Goal: Information Seeking & Learning: Find specific fact

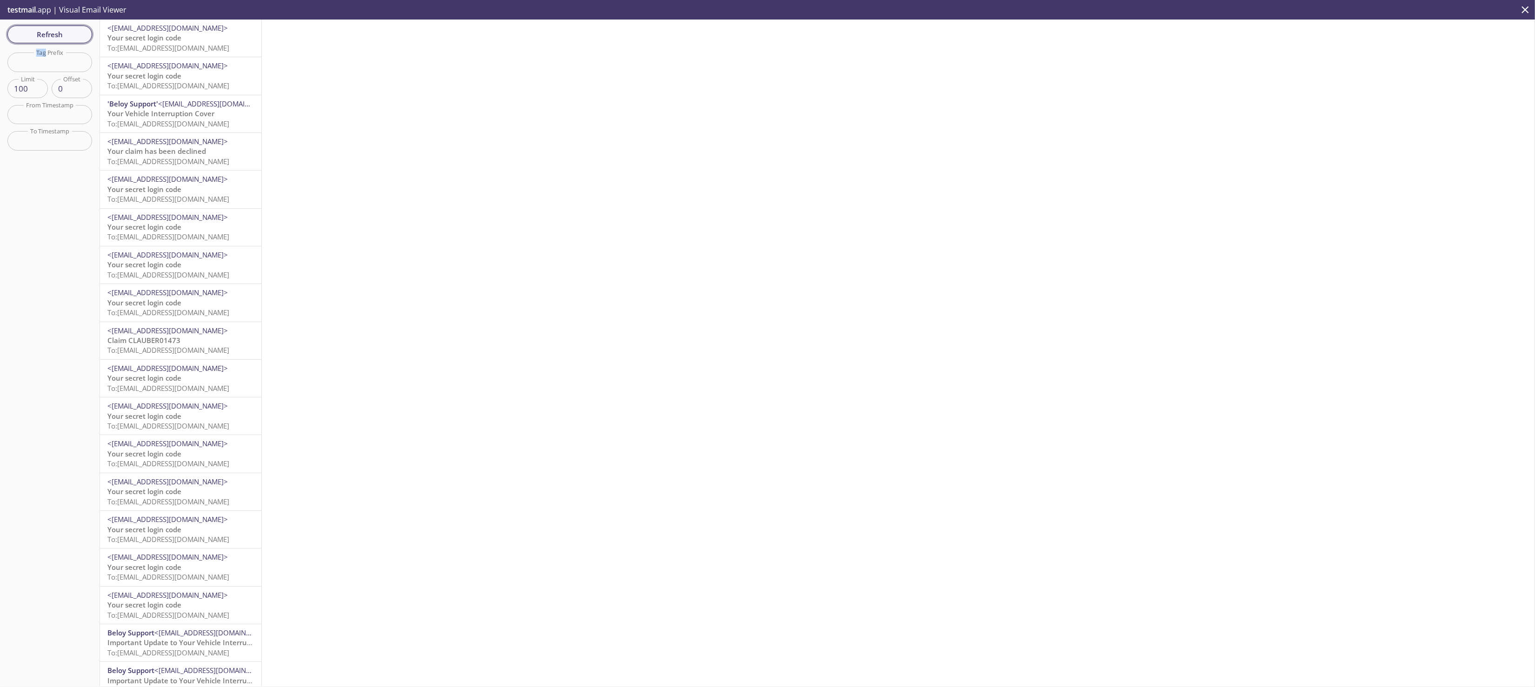
click at [53, 34] on span "Refresh" at bounding box center [50, 34] width 70 height 12
click at [179, 44] on span "To: [EMAIL_ADDRESS][DOMAIN_NAME]" at bounding box center [168, 47] width 122 height 9
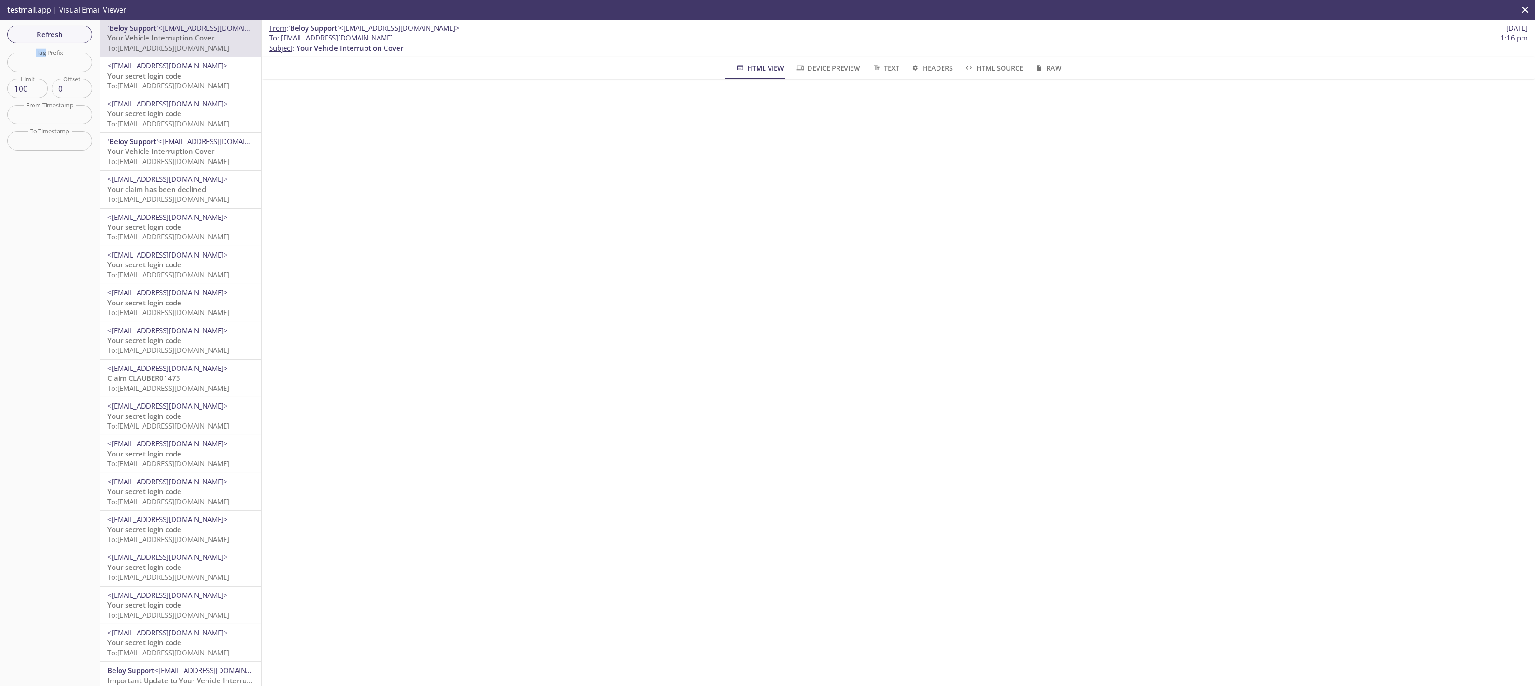
scroll to position [468, 0]
click at [1497, 571] on icon "delete" at bounding box center [1503, 577] width 12 height 12
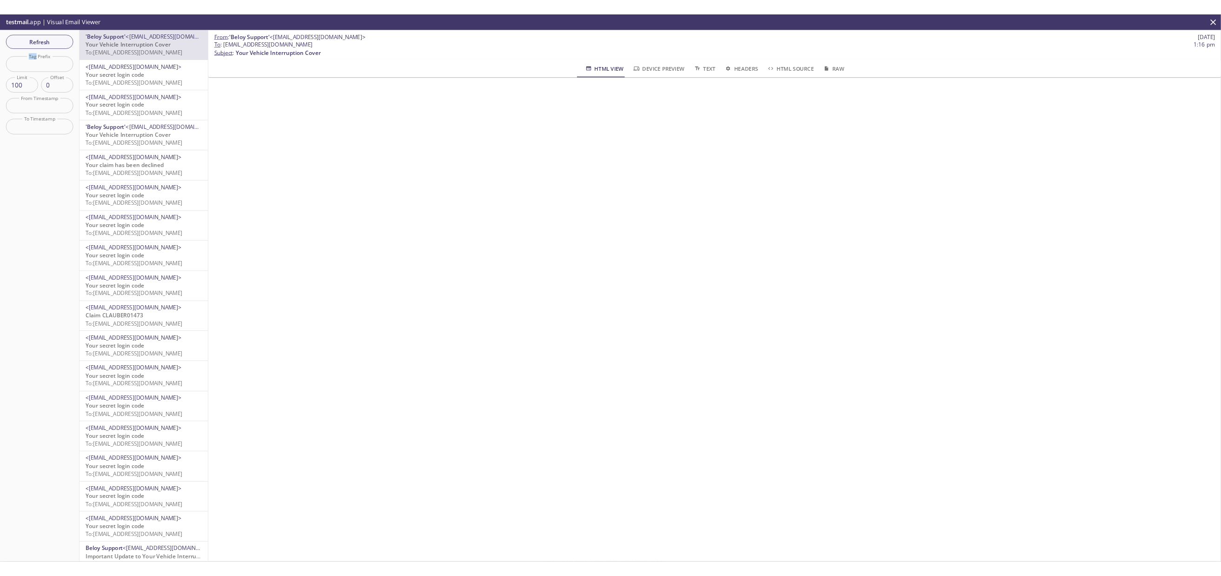
scroll to position [0, 0]
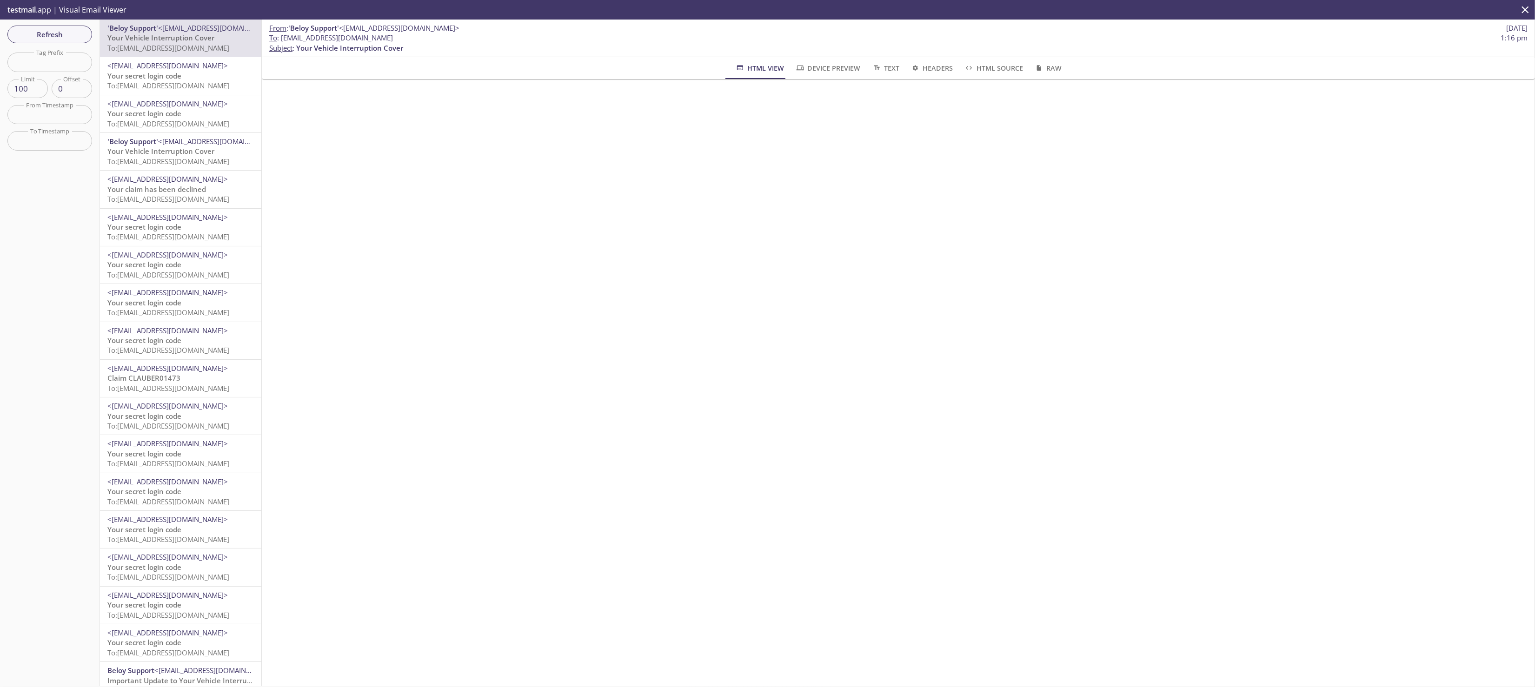
click at [350, 38] on span "To : [EMAIL_ADDRESS][DOMAIN_NAME]" at bounding box center [331, 38] width 124 height 10
click at [133, 36] on span "Your Vehicle Interruption Cover" at bounding box center [160, 37] width 107 height 9
drag, startPoint x: 283, startPoint y: 37, endPoint x: 496, endPoint y: 39, distance: 213.0
click at [393, 39] on span "To : [EMAIL_ADDRESS][DOMAIN_NAME]" at bounding box center [331, 38] width 124 height 10
copy span "[EMAIL_ADDRESS][DOMAIN_NAME]"
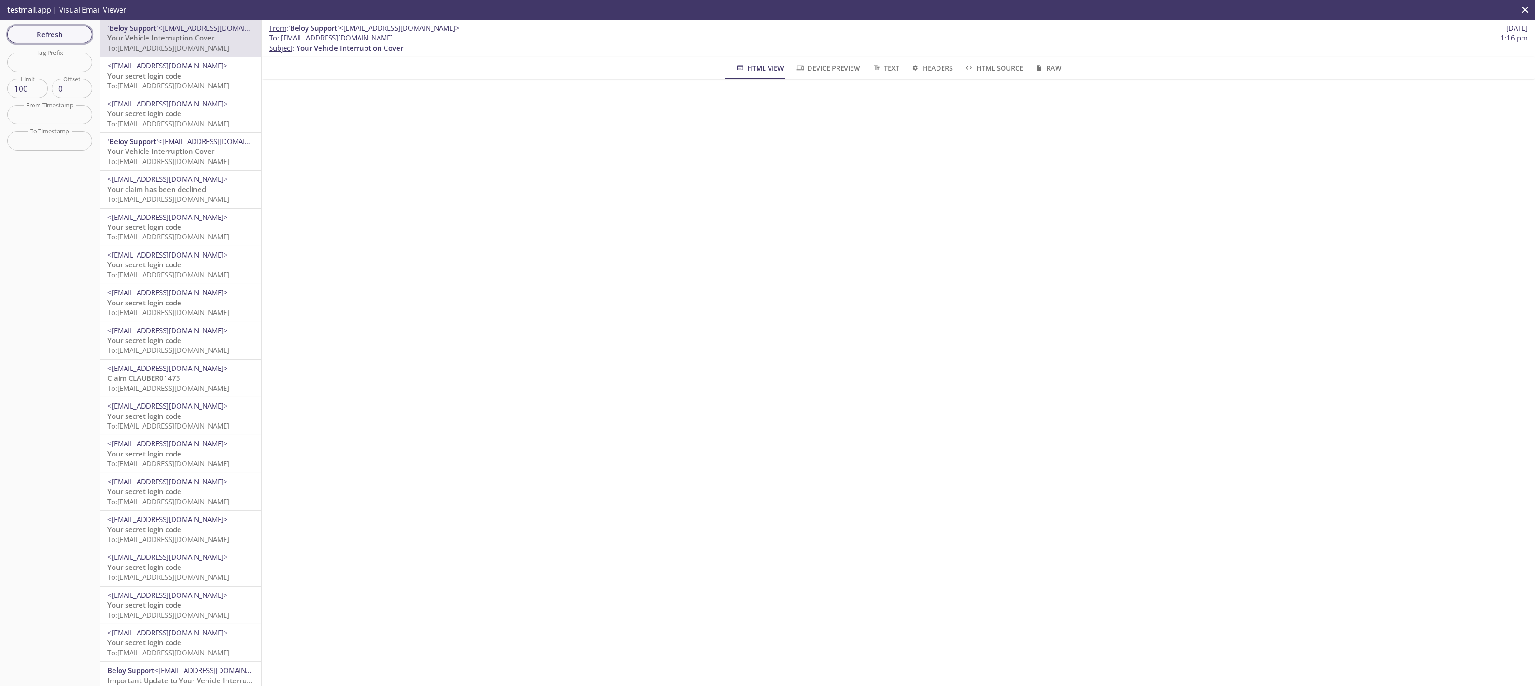
click at [47, 33] on span "Refresh" at bounding box center [50, 34] width 70 height 12
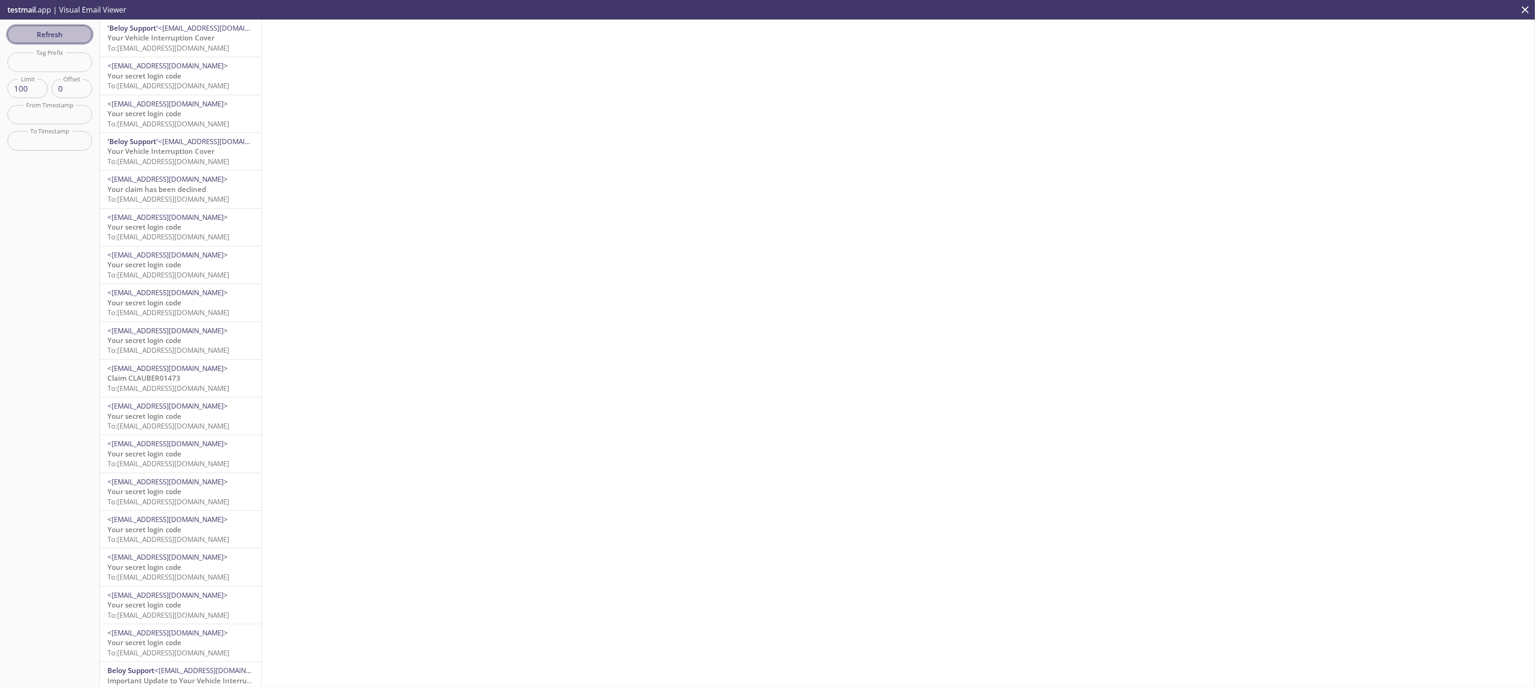
click at [33, 42] on button "Refresh" at bounding box center [49, 35] width 85 height 18
click at [135, 37] on span "Your secret login code" at bounding box center [144, 37] width 74 height 9
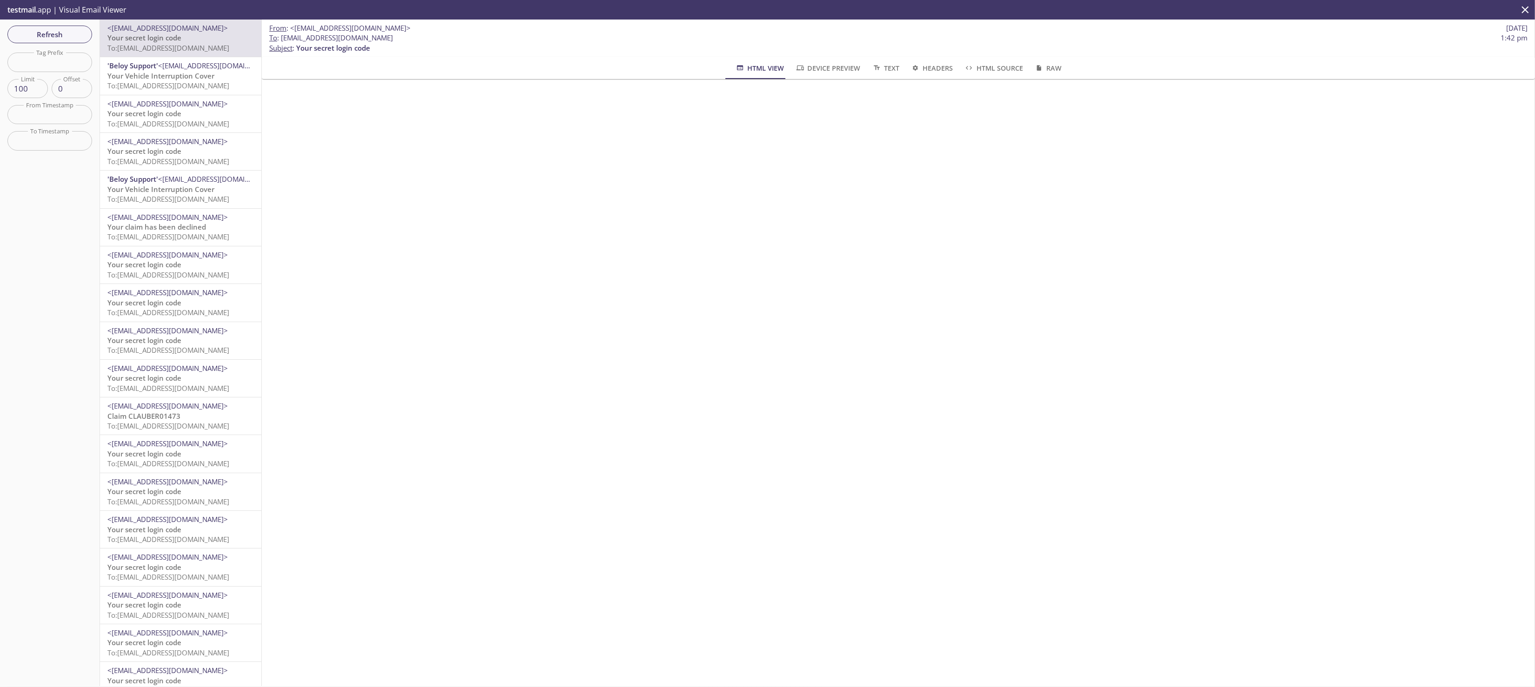
drag, startPoint x: 281, startPoint y: 38, endPoint x: 510, endPoint y: 36, distance: 228.3
click at [510, 36] on span "To : [EMAIL_ADDRESS][DOMAIN_NAME] 1:42 pm" at bounding box center [898, 38] width 1258 height 10
copy span "[EMAIL_ADDRESS][DOMAIN_NAME]"
click at [48, 35] on span "Refresh" at bounding box center [50, 34] width 70 height 12
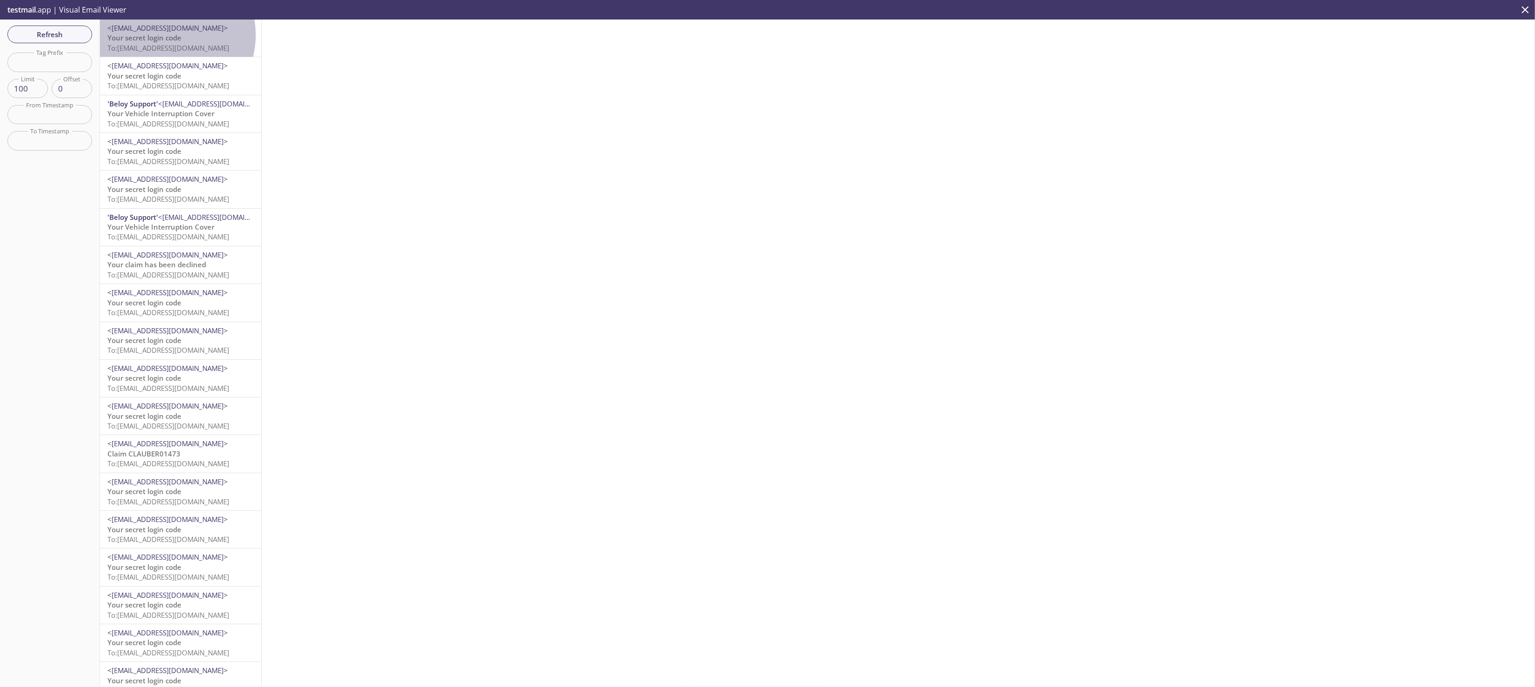
click at [164, 35] on span "Your secret login code" at bounding box center [144, 37] width 74 height 9
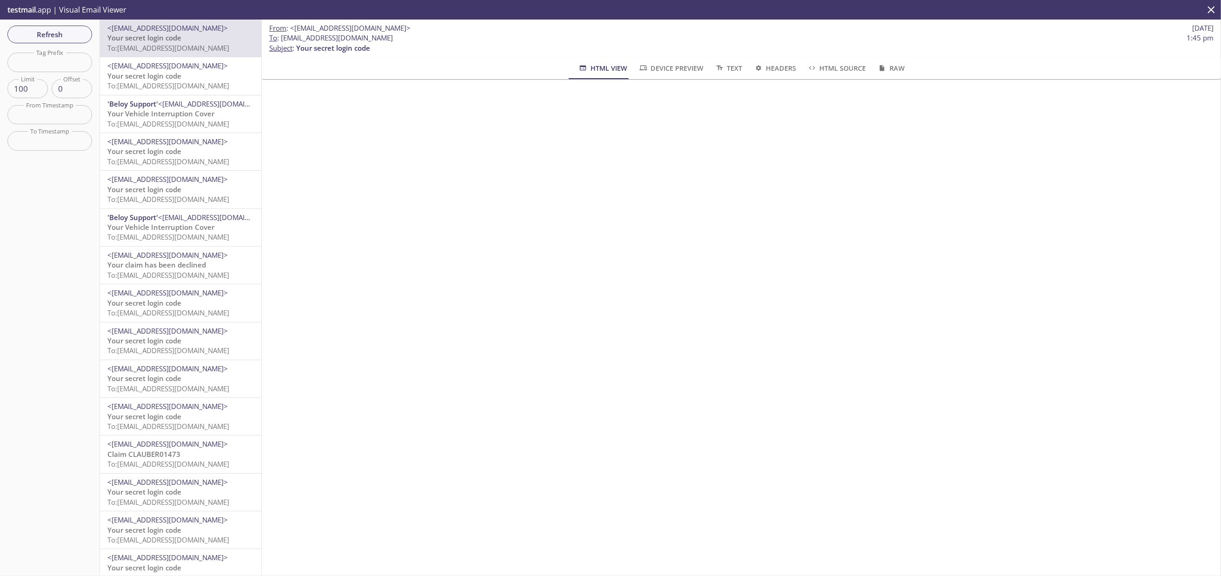
click at [157, 35] on span "Your secret login code" at bounding box center [144, 37] width 74 height 9
click at [161, 112] on span "Your Vehicle Interruption Cover" at bounding box center [160, 113] width 107 height 9
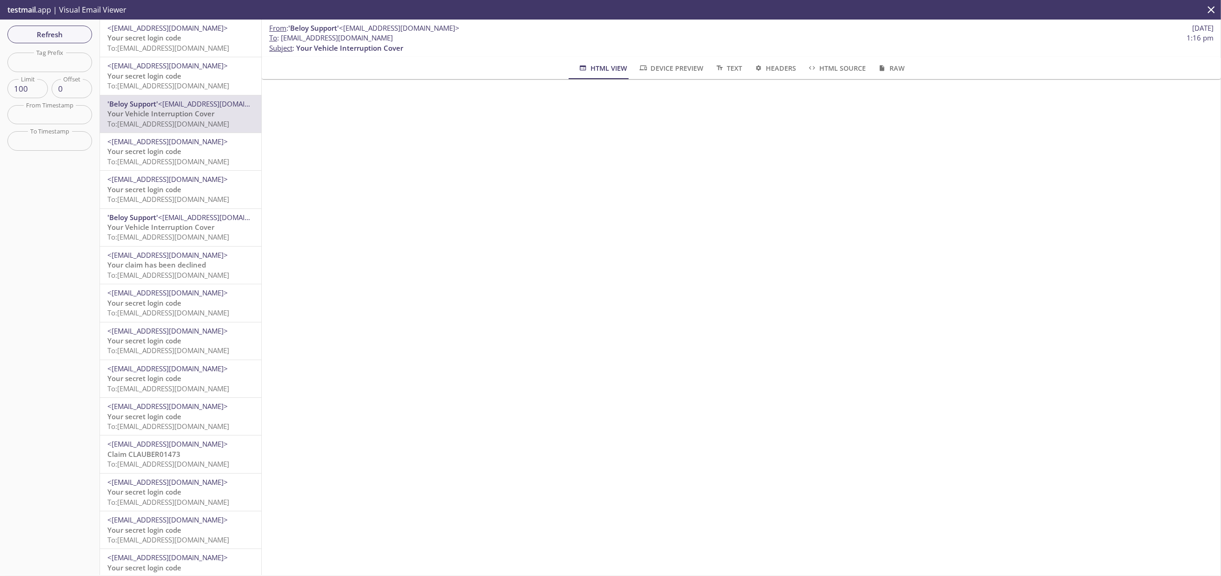
drag, startPoint x: 282, startPoint y: 37, endPoint x: 499, endPoint y: 36, distance: 217.6
click at [499, 36] on span "To : [EMAIL_ADDRESS][DOMAIN_NAME] 1:16 pm" at bounding box center [741, 38] width 945 height 10
copy span "[EMAIL_ADDRESS][DOMAIN_NAME]"
